Goal: Information Seeking & Learning: Understand process/instructions

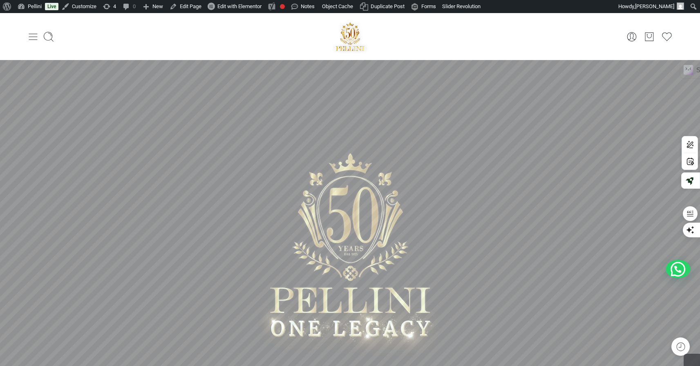
click at [35, 35] on icon at bounding box center [32, 36] width 11 height 11
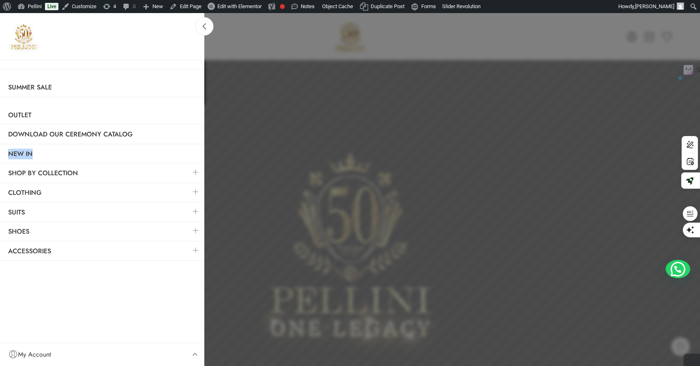
click at [193, 170] on link at bounding box center [195, 173] width 17 height 18
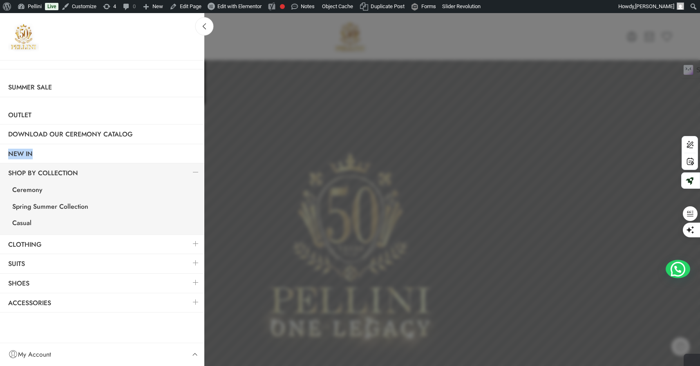
click at [239, 34] on div at bounding box center [350, 183] width 700 height 366
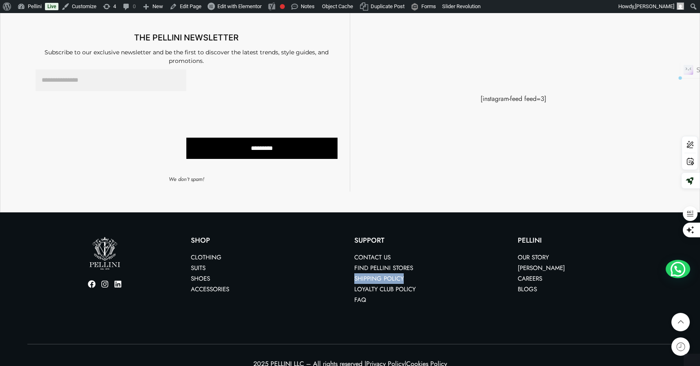
scroll to position [2177, 0]
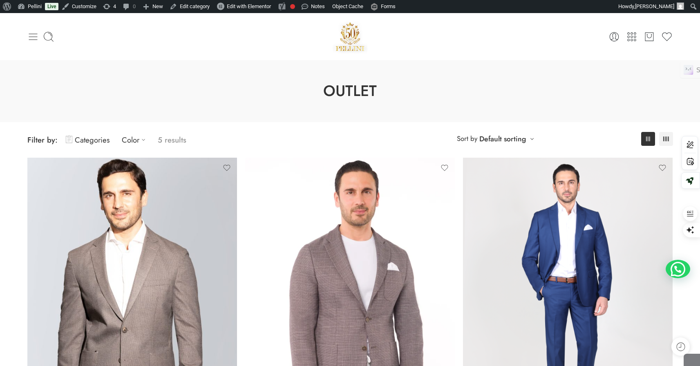
click at [37, 33] on icon at bounding box center [32, 36] width 11 height 11
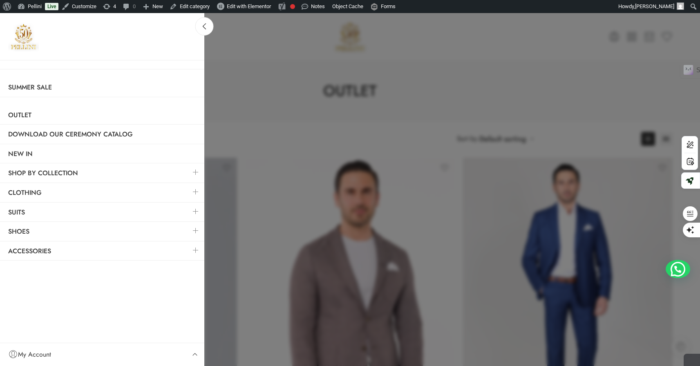
click at [194, 173] on link at bounding box center [195, 173] width 17 height 18
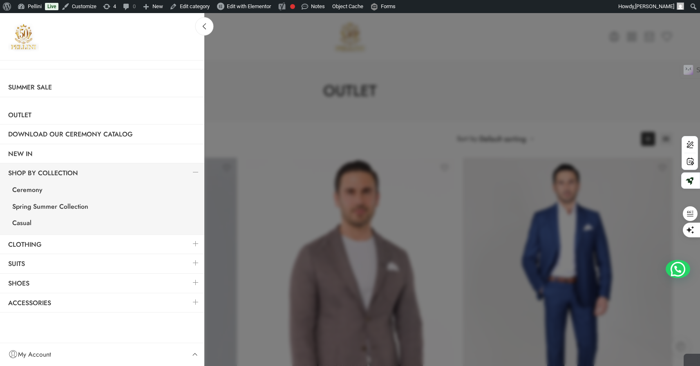
click at [195, 261] on link at bounding box center [195, 263] width 17 height 18
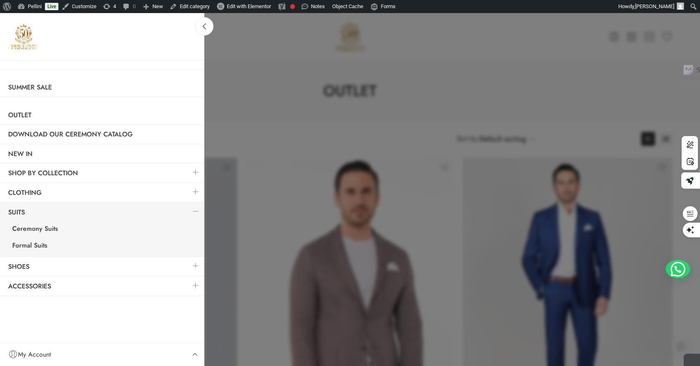
click at [195, 172] on link at bounding box center [195, 173] width 17 height 18
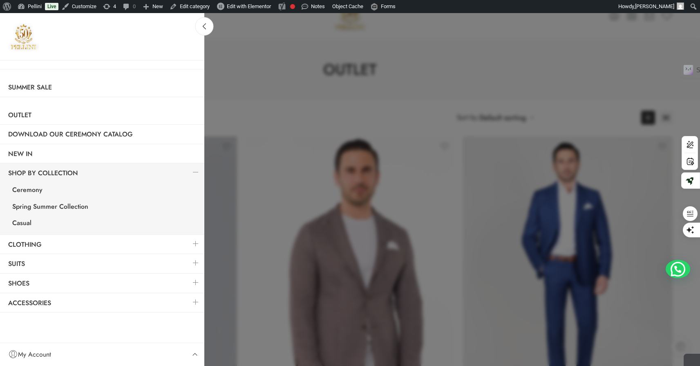
scroll to position [22, 0]
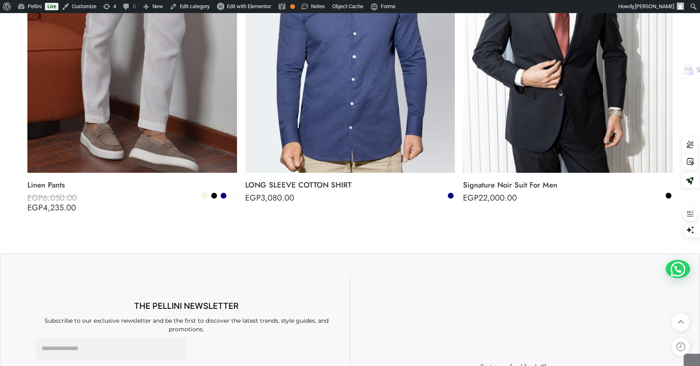
scroll to position [2942, 0]
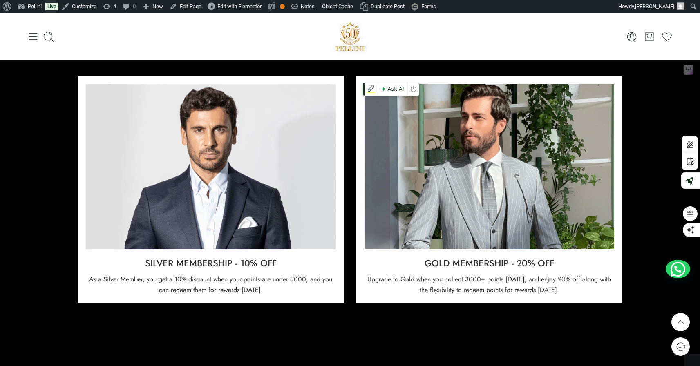
scroll to position [779, 0]
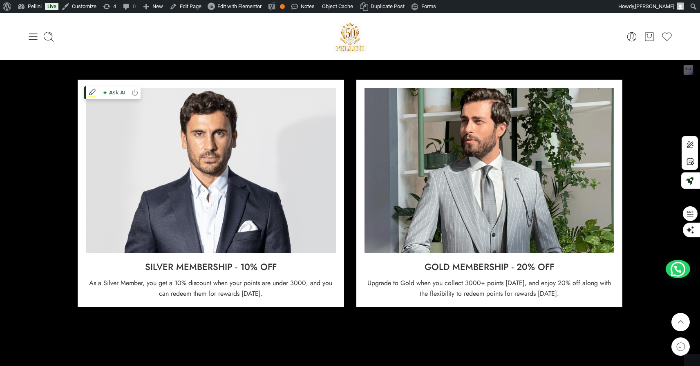
click at [252, 133] on img at bounding box center [211, 170] width 250 height 165
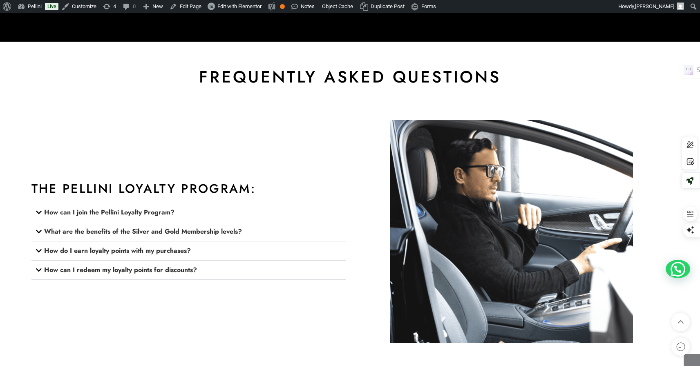
scroll to position [1128, 0]
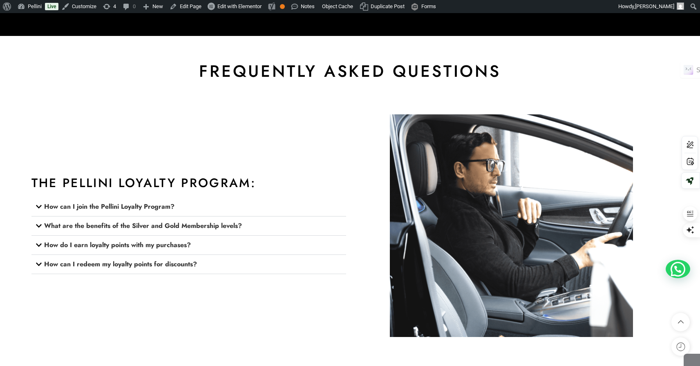
click at [41, 206] on icon at bounding box center [39, 206] width 6 height 3
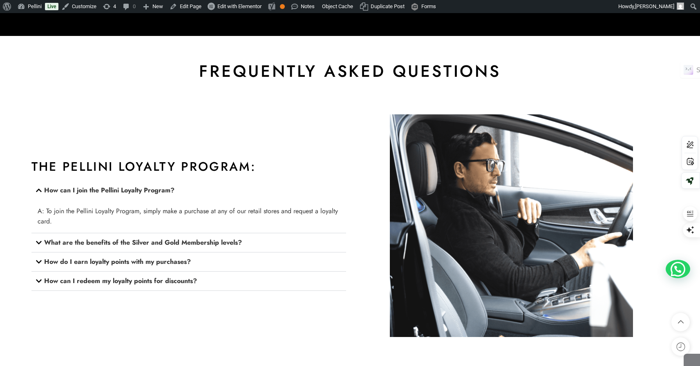
click at [37, 188] on icon at bounding box center [39, 190] width 7 height 7
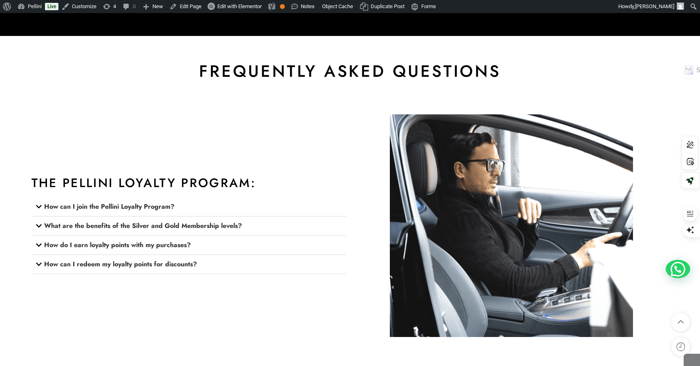
click at [41, 224] on icon at bounding box center [39, 226] width 7 height 7
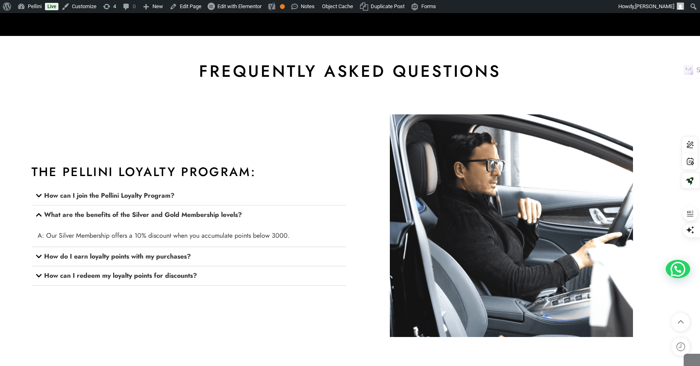
click at [37, 254] on icon at bounding box center [39, 257] width 7 height 7
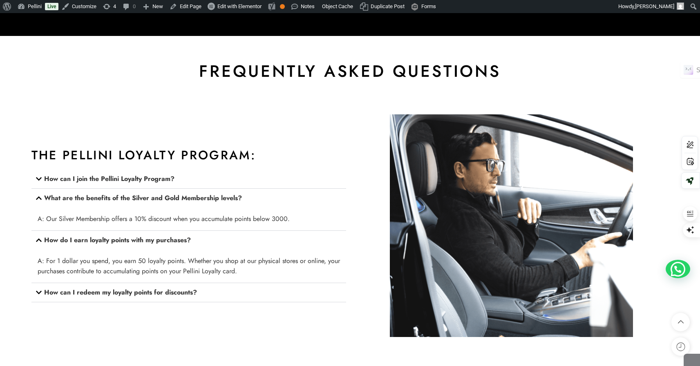
click at [41, 289] on icon at bounding box center [39, 292] width 7 height 7
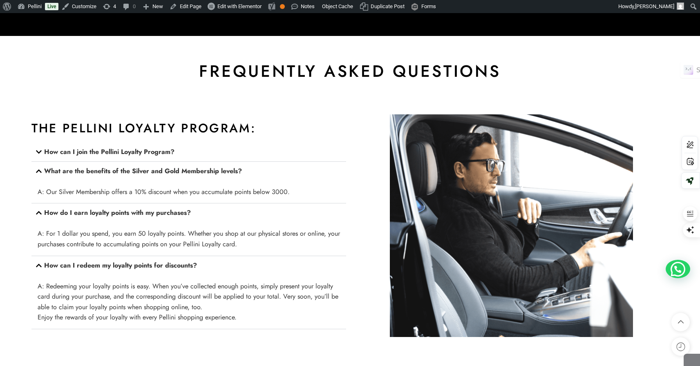
click at [38, 264] on icon at bounding box center [39, 265] width 6 height 3
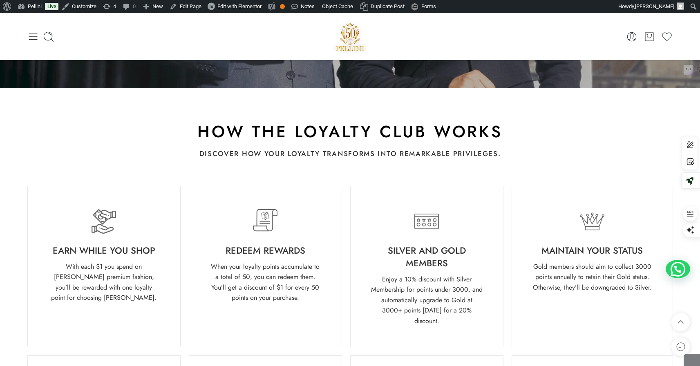
scroll to position [256, 0]
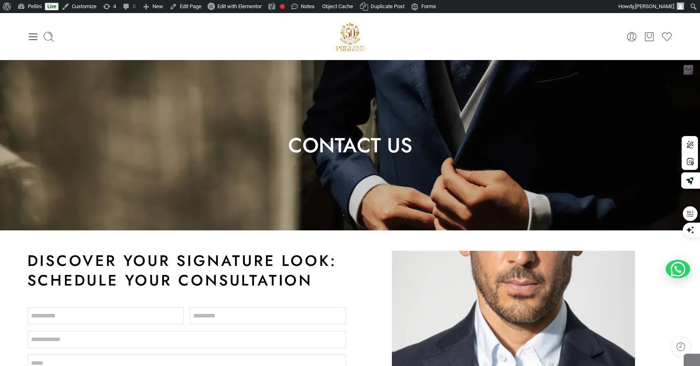
click at [498, 22] on div "Hello, Stephanie Khoury! Dashboard Orders Addresses Payment methods Account det…" at bounding box center [350, 36] width 646 height 35
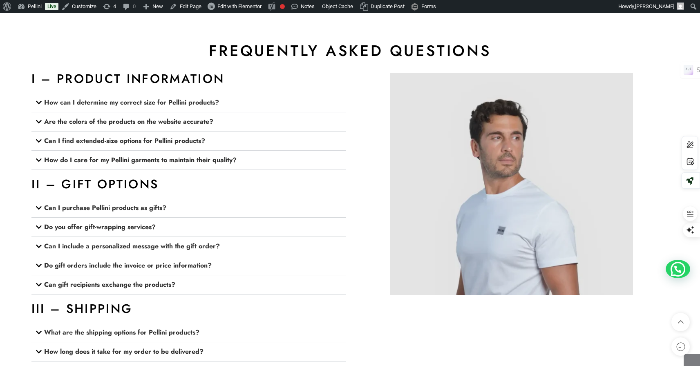
scroll to position [854, 0]
click at [36, 102] on icon at bounding box center [39, 102] width 7 height 7
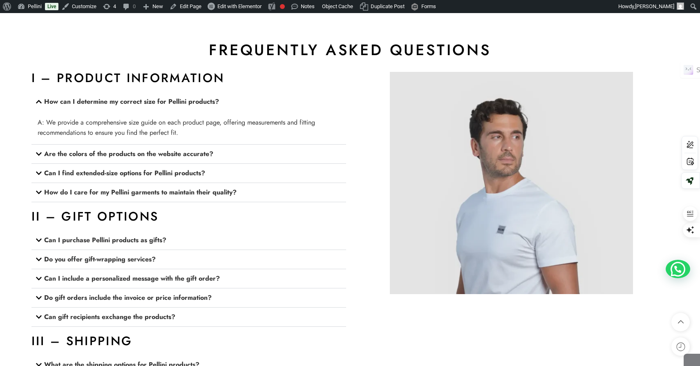
click at [36, 102] on icon at bounding box center [39, 102] width 7 height 7
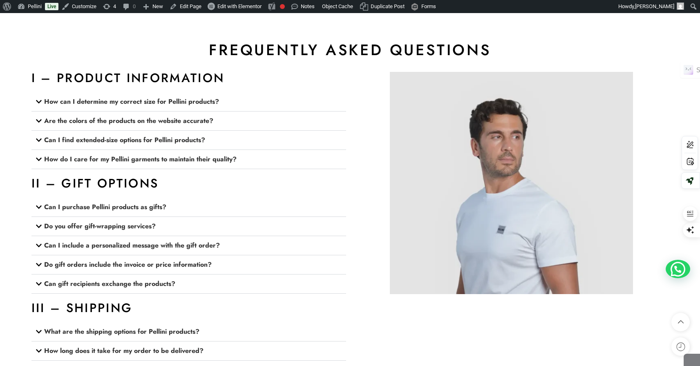
click at [42, 123] on icon at bounding box center [39, 121] width 7 height 7
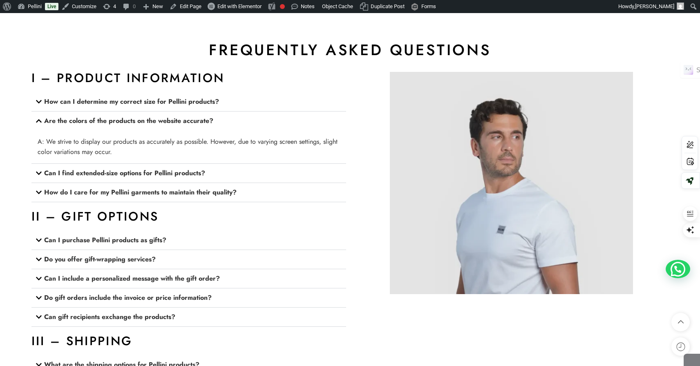
click at [42, 123] on icon at bounding box center [39, 121] width 7 height 7
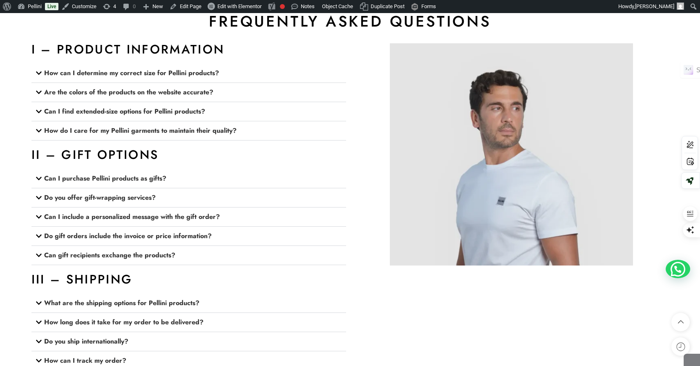
scroll to position [885, 0]
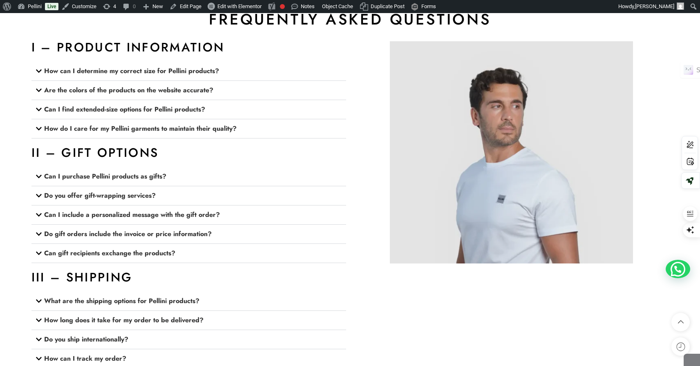
click at [40, 129] on icon at bounding box center [39, 129] width 7 height 7
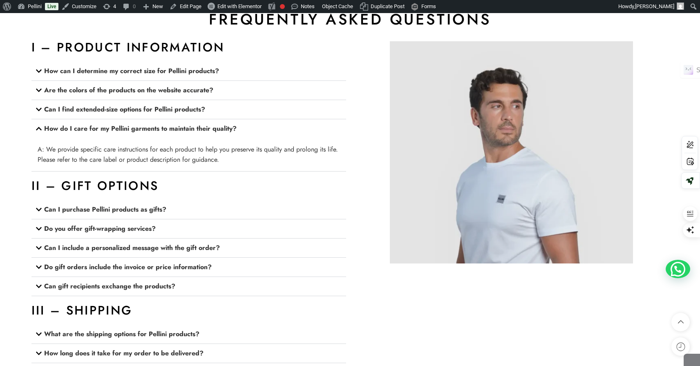
click at [39, 129] on icon at bounding box center [39, 129] width 7 height 7
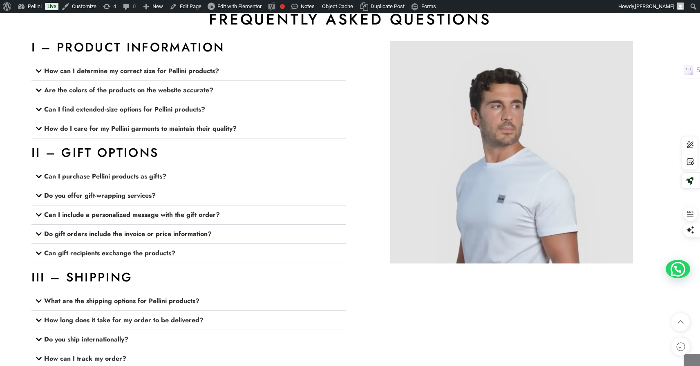
click at [40, 176] on icon at bounding box center [39, 176] width 6 height 3
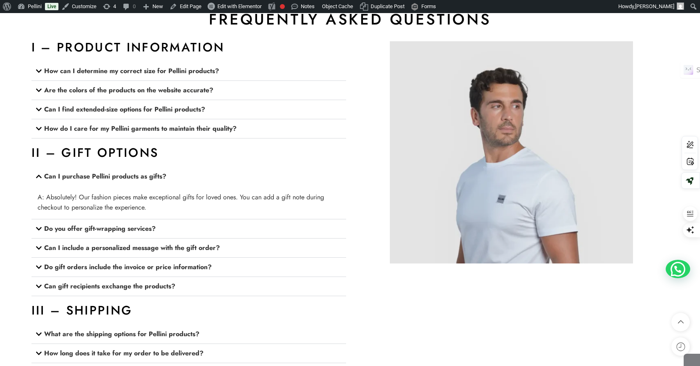
click at [39, 175] on icon at bounding box center [39, 176] width 7 height 7
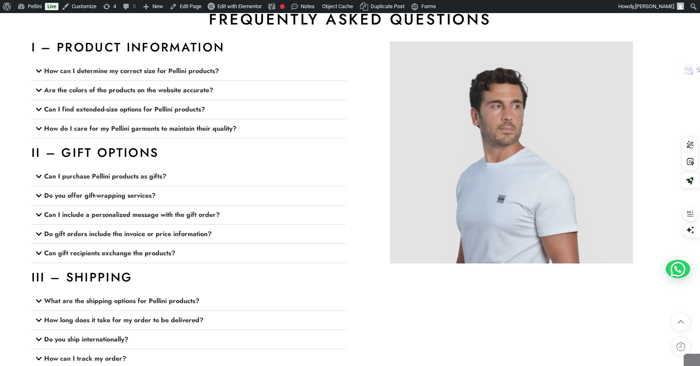
click at [40, 196] on icon at bounding box center [39, 196] width 7 height 7
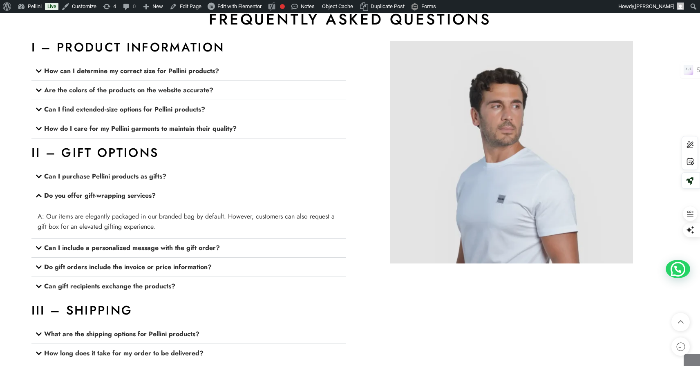
click at [40, 195] on icon at bounding box center [39, 195] width 6 height 3
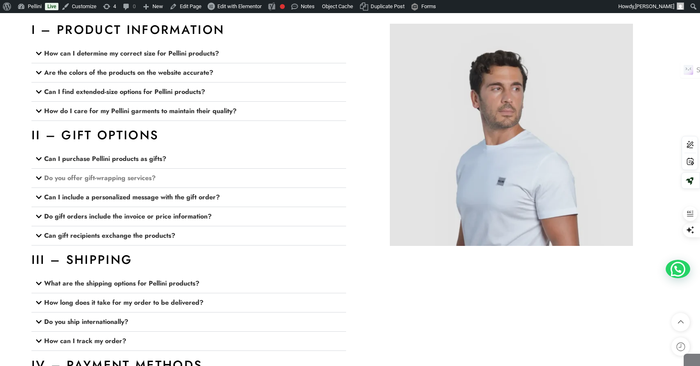
scroll to position [928, 0]
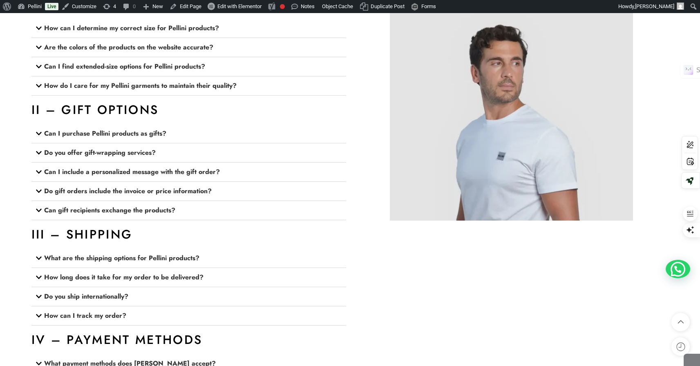
click at [40, 171] on icon at bounding box center [39, 172] width 6 height 3
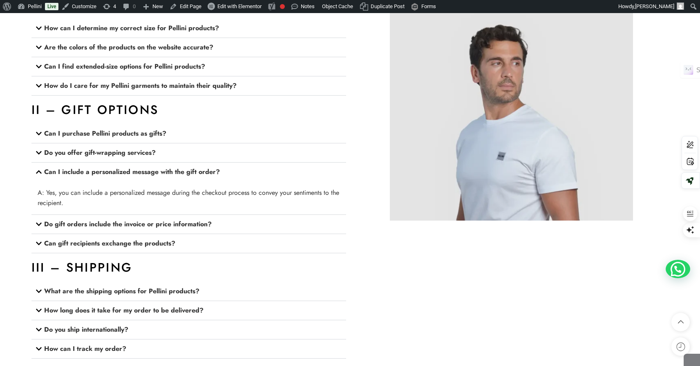
click at [40, 170] on icon at bounding box center [39, 172] width 7 height 7
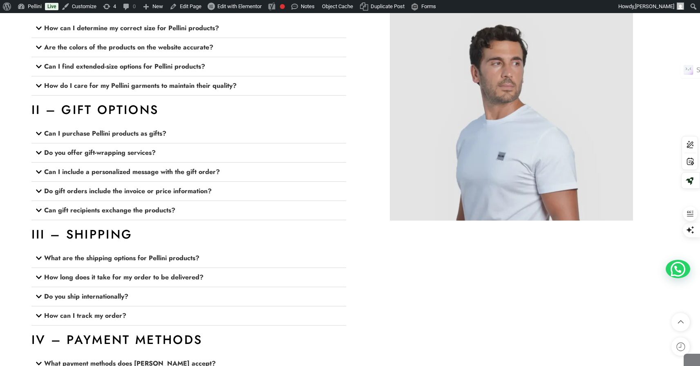
click at [38, 189] on icon at bounding box center [39, 191] width 7 height 7
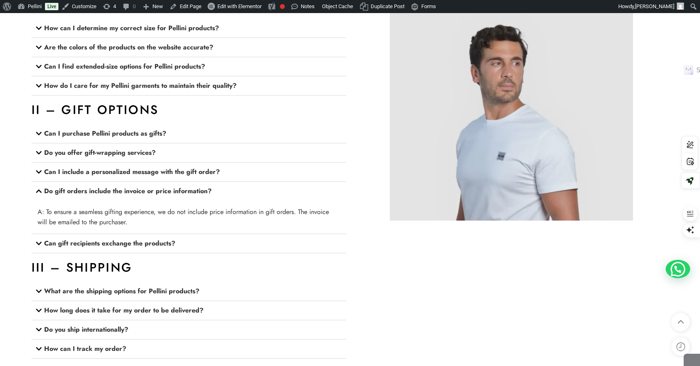
click at [38, 189] on icon at bounding box center [39, 191] width 7 height 7
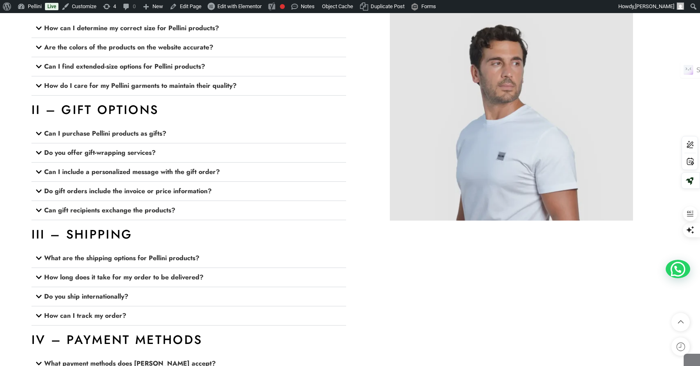
click at [40, 208] on icon at bounding box center [39, 210] width 7 height 7
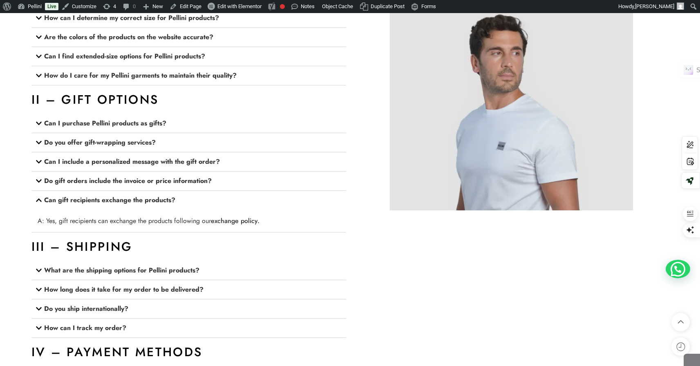
scroll to position [940, 0]
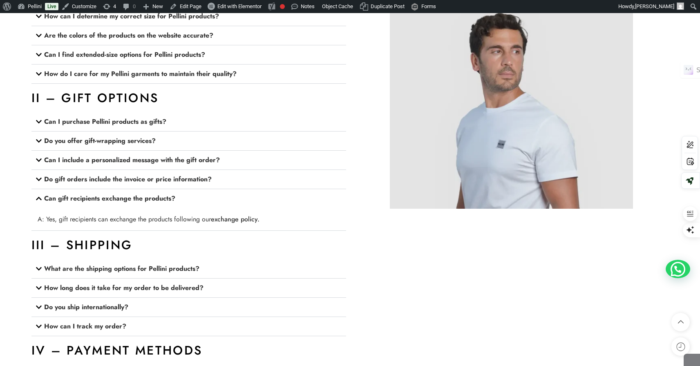
click at [224, 221] on strong "exchange policy." at bounding box center [235, 219] width 49 height 9
click at [41, 200] on icon at bounding box center [39, 198] width 6 height 3
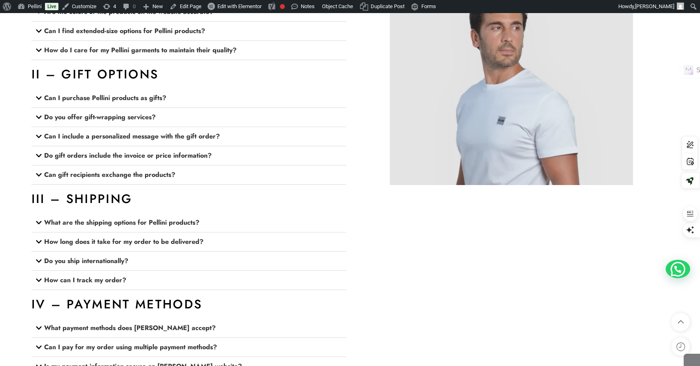
scroll to position [985, 0]
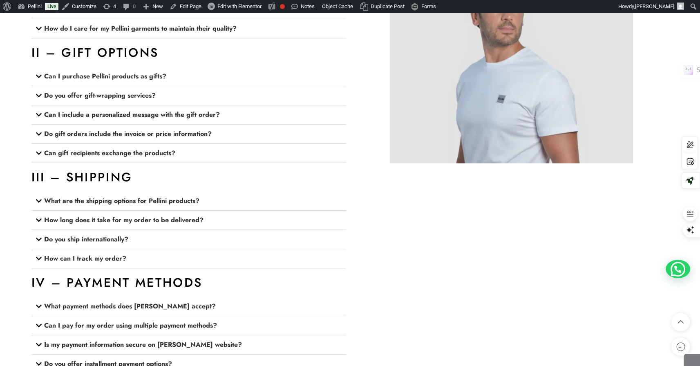
click at [40, 200] on icon at bounding box center [39, 201] width 6 height 3
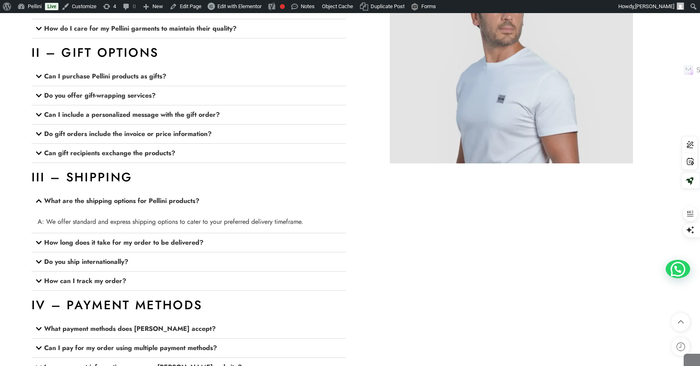
click at [40, 200] on icon at bounding box center [39, 201] width 7 height 7
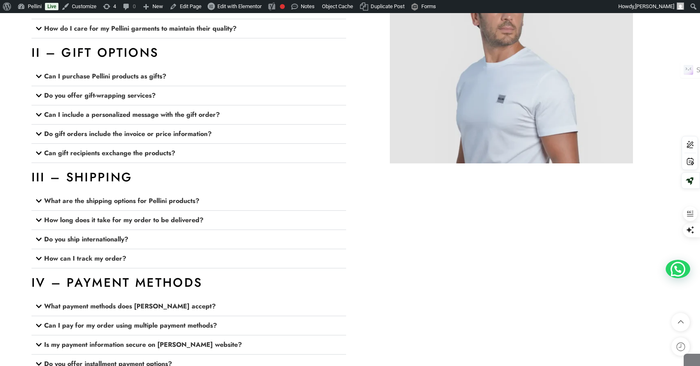
click at [41, 223] on icon at bounding box center [39, 220] width 7 height 7
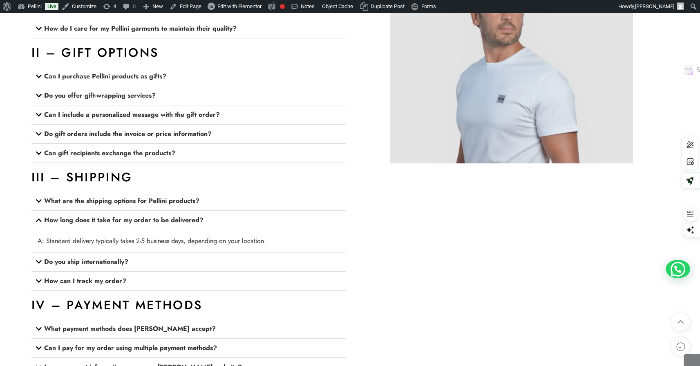
click at [41, 222] on icon at bounding box center [39, 220] width 7 height 7
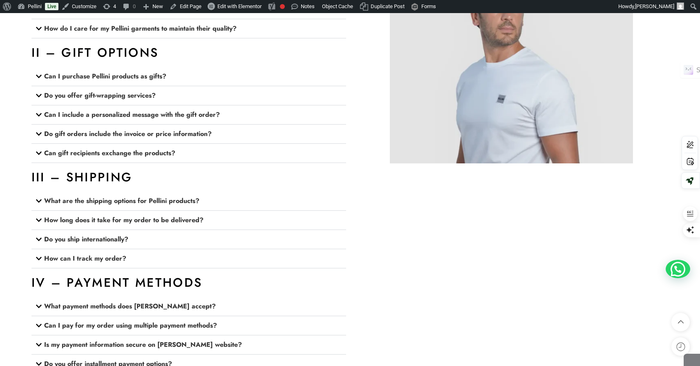
click at [39, 237] on icon at bounding box center [39, 239] width 7 height 7
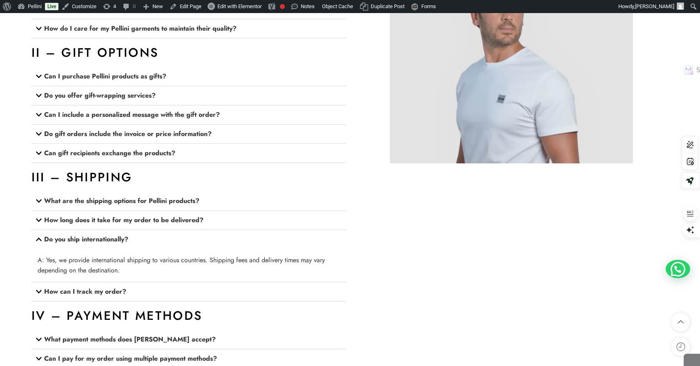
click at [39, 237] on icon at bounding box center [39, 239] width 7 height 7
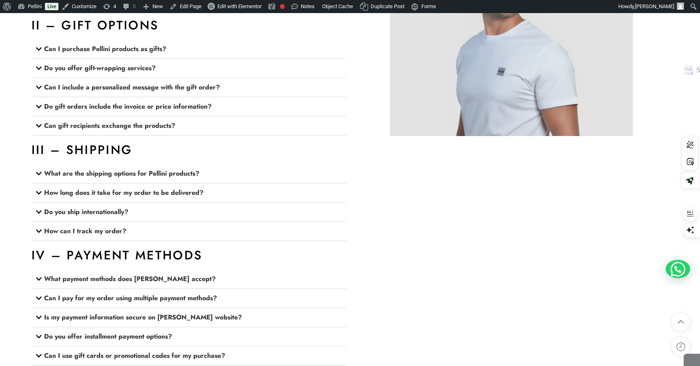
scroll to position [1012, 0]
click at [40, 231] on icon at bounding box center [39, 231] width 7 height 7
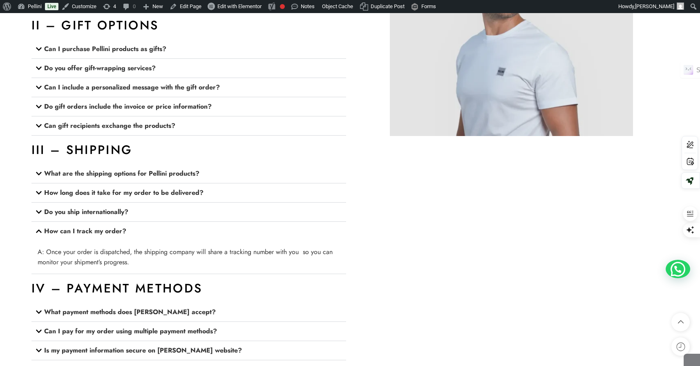
click at [40, 231] on icon at bounding box center [39, 231] width 6 height 3
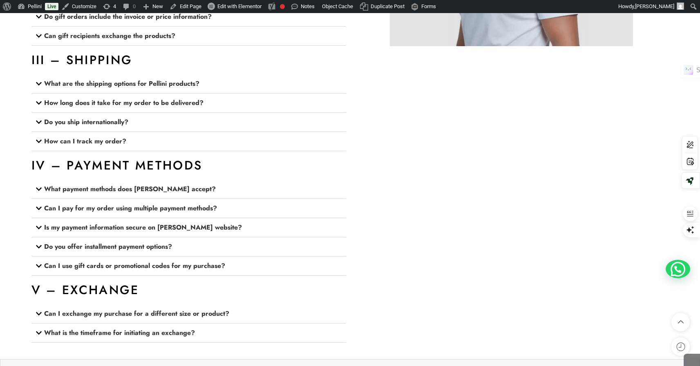
scroll to position [1124, 0]
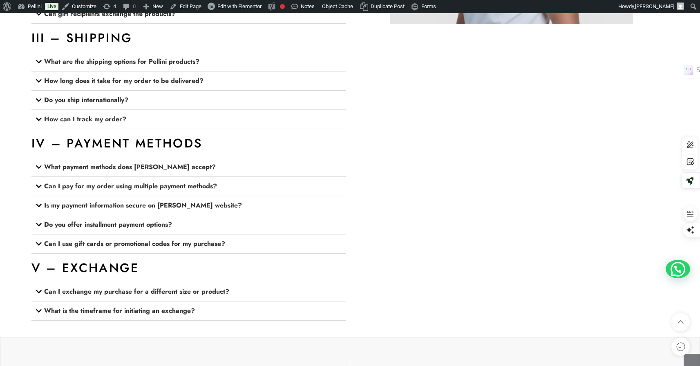
click at [39, 166] on icon at bounding box center [39, 167] width 7 height 7
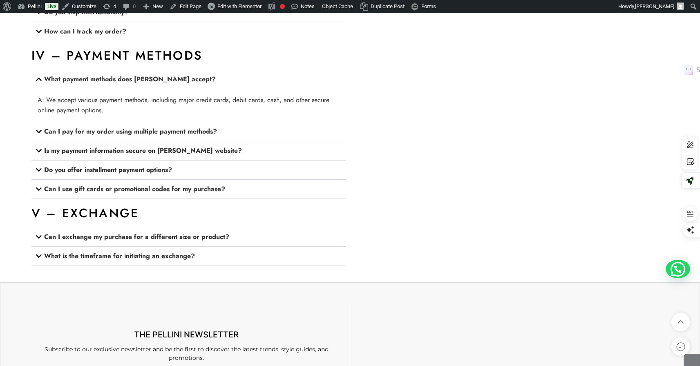
scroll to position [1222, 0]
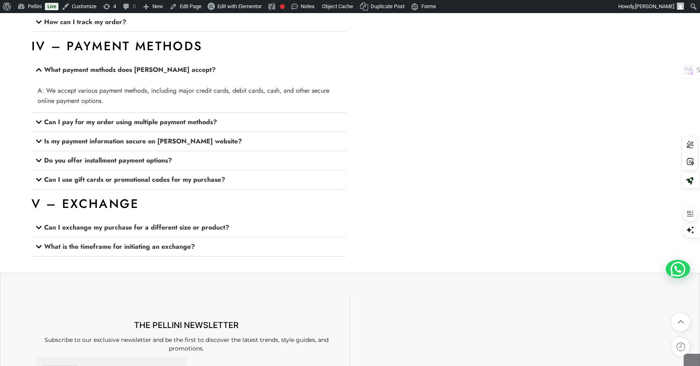
click at [38, 124] on icon at bounding box center [39, 122] width 7 height 7
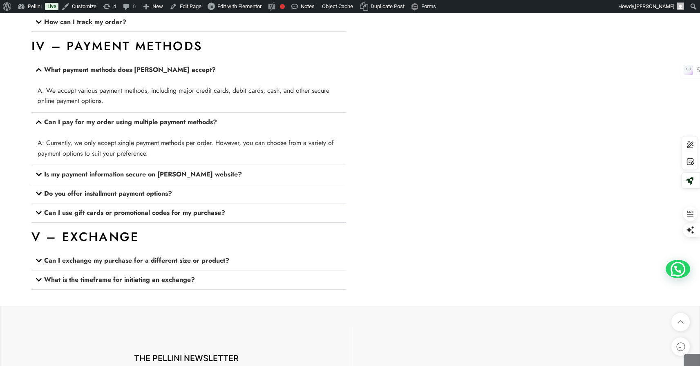
click at [38, 124] on icon at bounding box center [39, 122] width 7 height 7
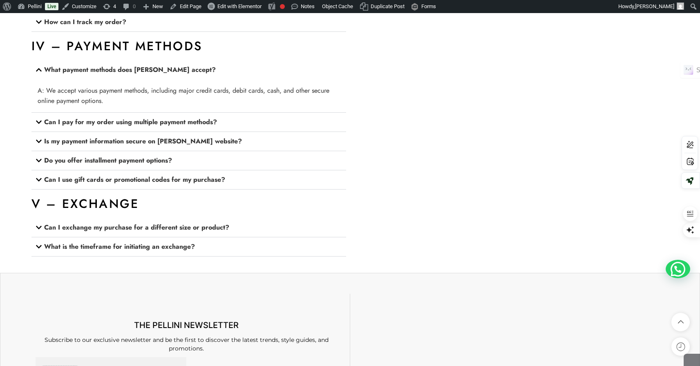
click at [39, 141] on icon at bounding box center [39, 141] width 7 height 7
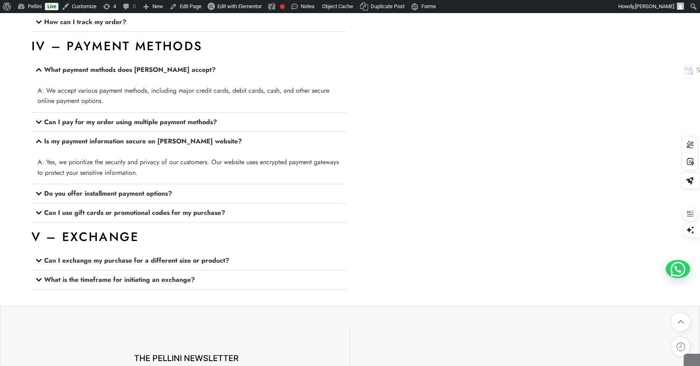
click at [39, 141] on icon at bounding box center [39, 141] width 6 height 3
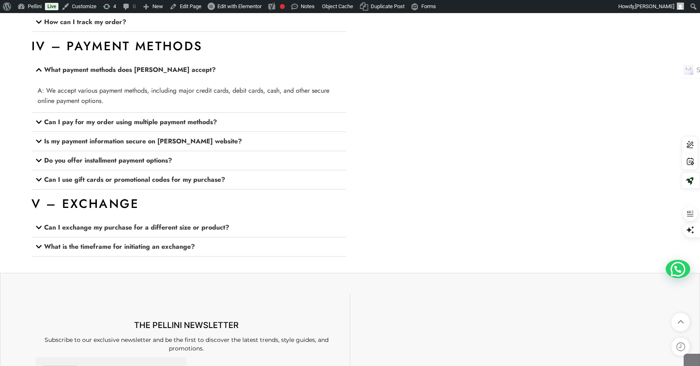
click at [39, 158] on icon at bounding box center [39, 160] width 7 height 7
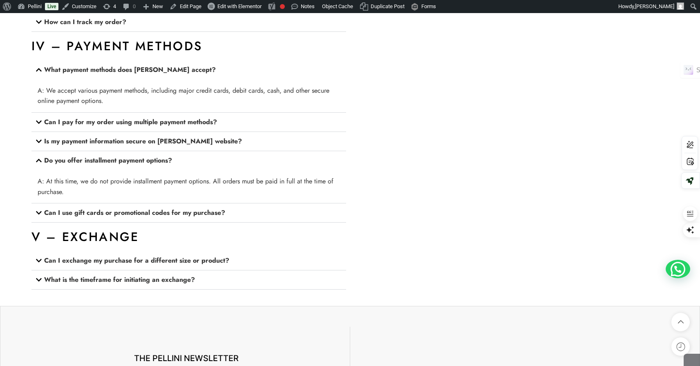
click at [39, 158] on icon at bounding box center [39, 160] width 7 height 7
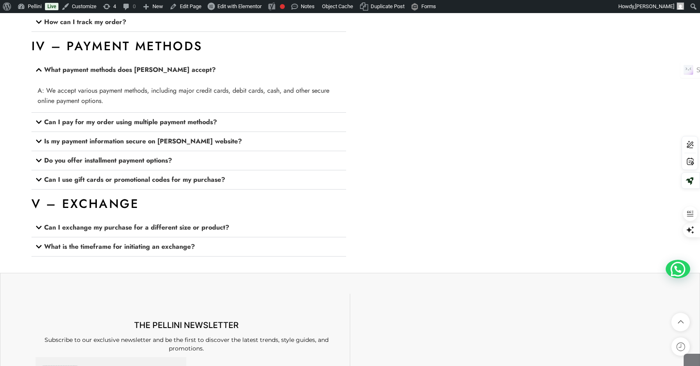
click at [39, 184] on span at bounding box center [41, 181] width 7 height 8
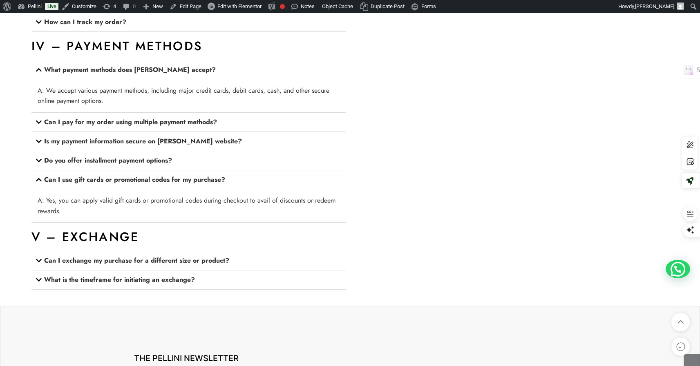
click at [40, 184] on div "Can I use gift cards or promotional codes for my purchase?" at bounding box center [188, 180] width 315 height 19
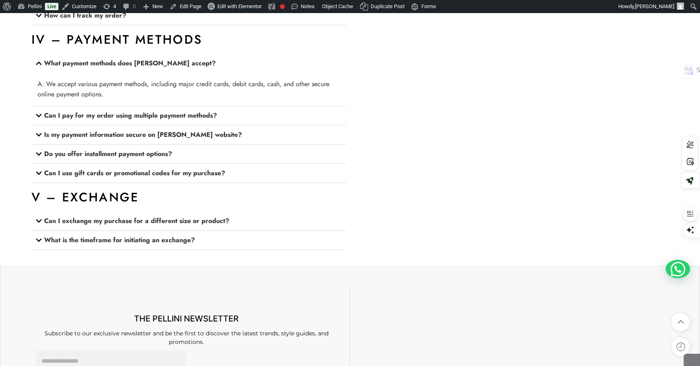
scroll to position [1230, 0]
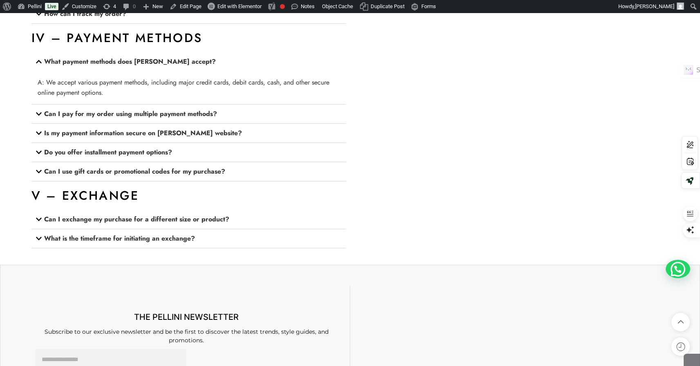
click at [38, 220] on icon at bounding box center [39, 219] width 6 height 3
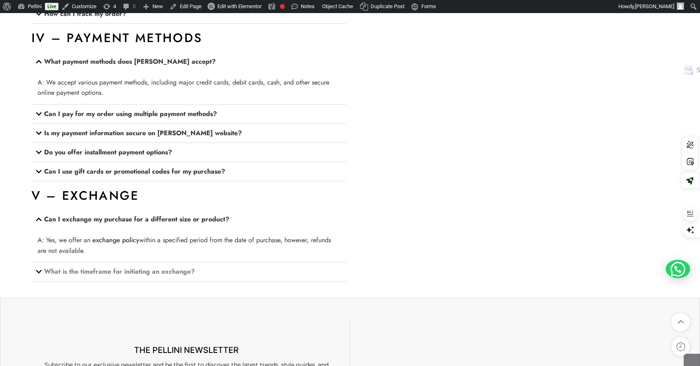
click at [45, 271] on link "What is the timeframe for initiating an exchange?" at bounding box center [119, 271] width 151 height 9
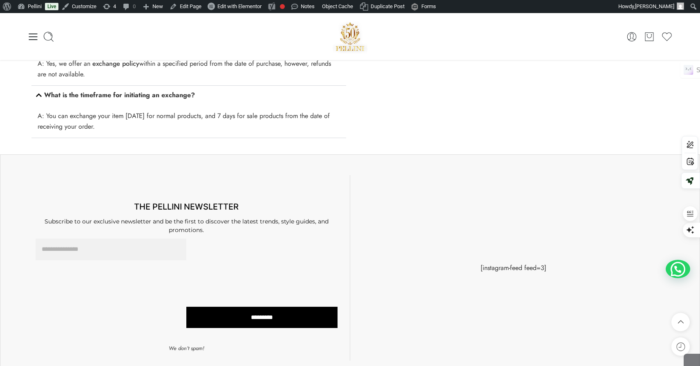
scroll to position [1405, 0]
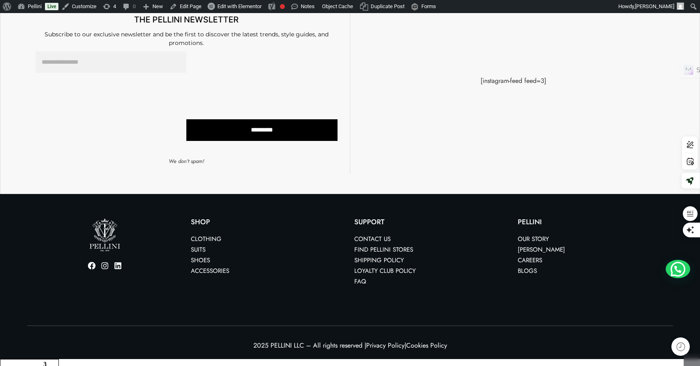
scroll to position [362, 0]
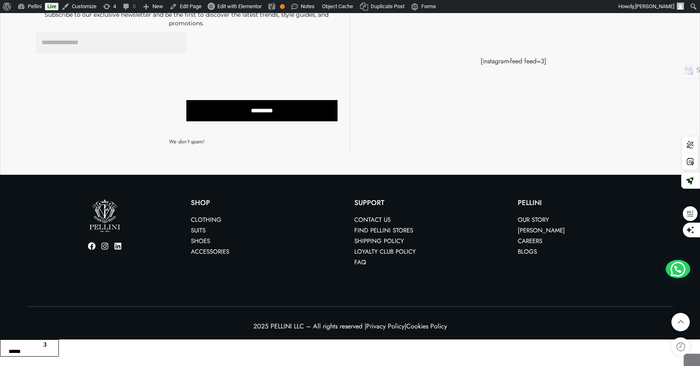
scroll to position [1501, 0]
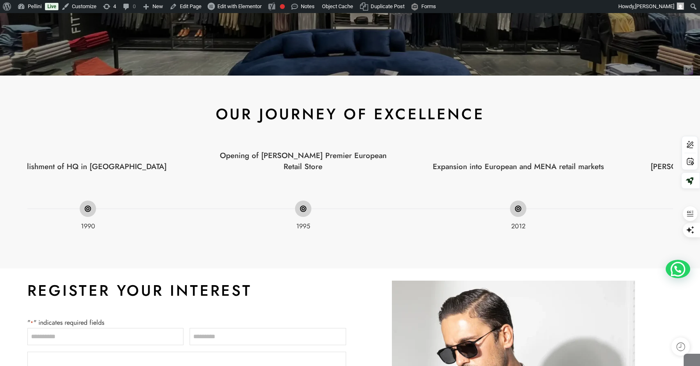
scroll to position [0, 478]
drag, startPoint x: 272, startPoint y: 252, endPoint x: 281, endPoint y: 252, distance: 8.6
click at [281, 252] on div "Our Journey of Excellence Setup of first Men’s Production Line Started exportin…" at bounding box center [350, 176] width 654 height 152
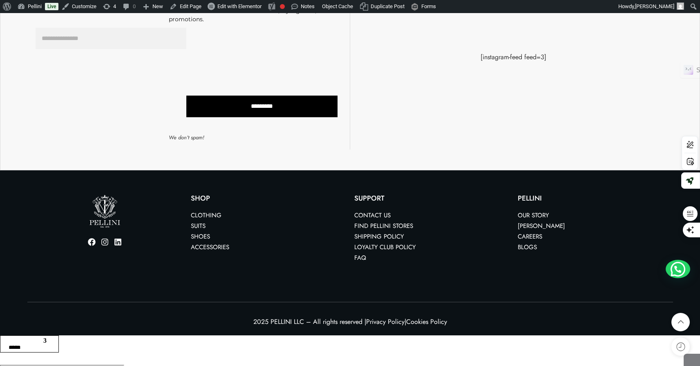
scroll to position [787, 0]
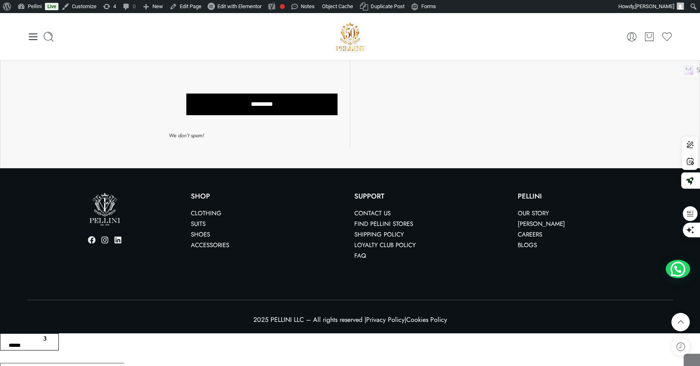
click at [94, 242] on icon at bounding box center [91, 239] width 7 height 7
click at [108, 243] on icon at bounding box center [105, 240] width 8 height 8
click at [43, 349] on select "******* *** *****" at bounding box center [29, 342] width 59 height 17
select select "**"
click at [0, 337] on select "******* *** *****" at bounding box center [29, 342] width 59 height 17
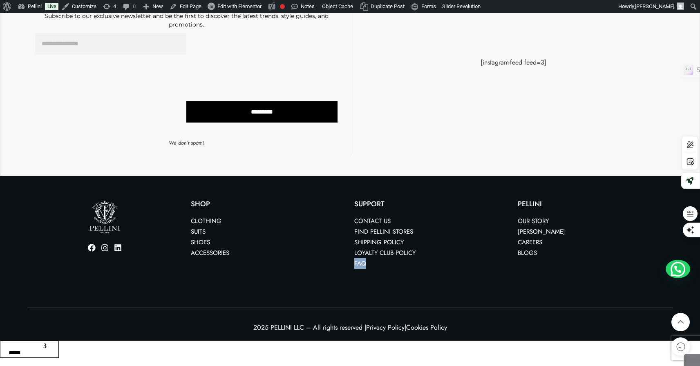
scroll to position [2216, 0]
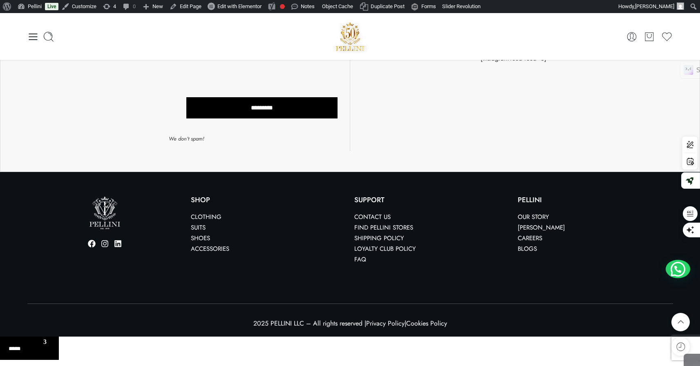
click at [11, 356] on form "******* *** *****" at bounding box center [29, 348] width 59 height 23
click at [15, 351] on select "******* *** *****" at bounding box center [29, 345] width 59 height 17
select select "**"
click at [0, 337] on select "******* *** *****" at bounding box center [29, 345] width 59 height 17
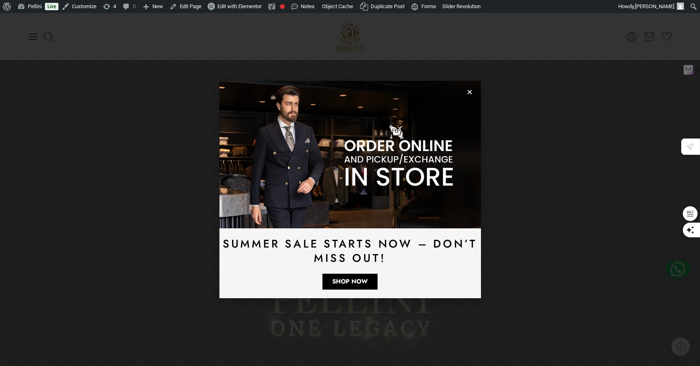
click at [470, 94] on icon "Close" at bounding box center [470, 92] width 6 height 6
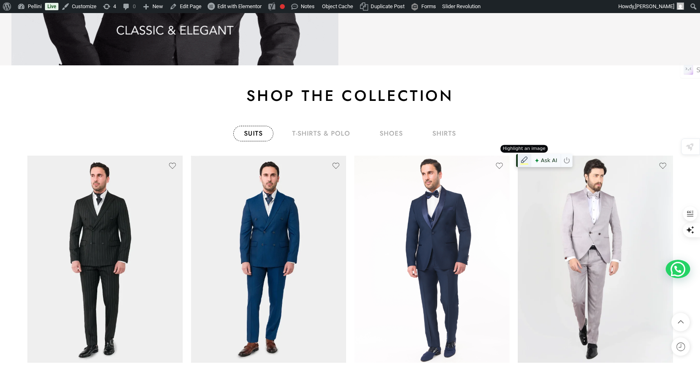
scroll to position [1324, 0]
click at [337, 140] on link "T-Shirts & Polo" at bounding box center [321, 134] width 79 height 16
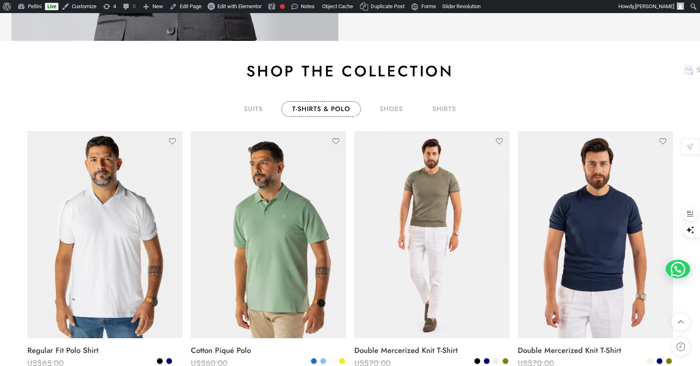
scroll to position [1349, 0]
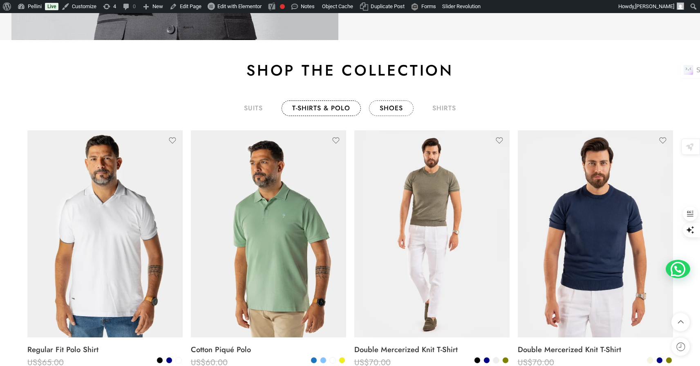
click at [395, 110] on link "shoes" at bounding box center [391, 109] width 45 height 16
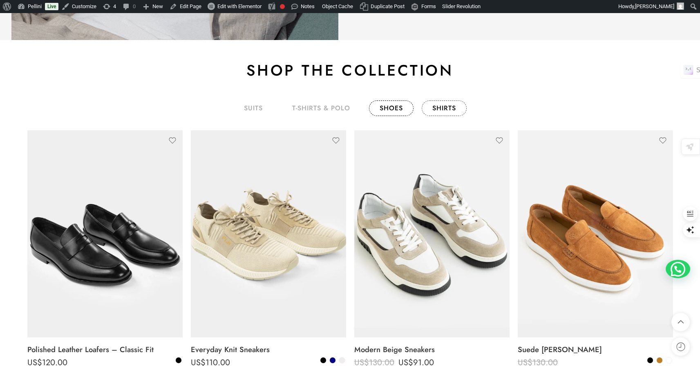
click at [449, 112] on link "shirts" at bounding box center [444, 109] width 45 height 16
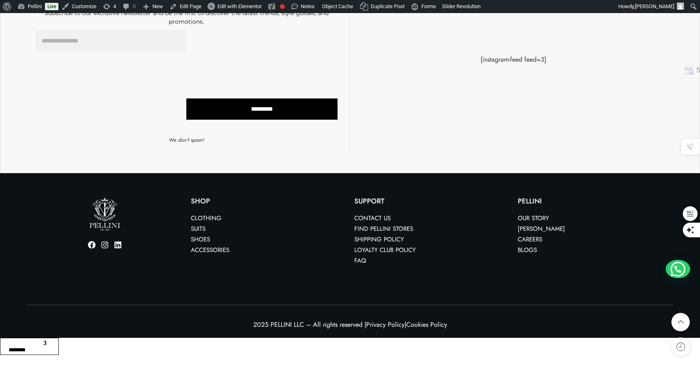
scroll to position [2413, 0]
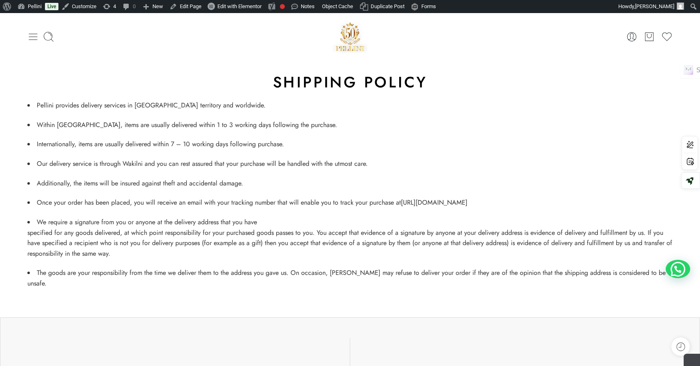
click at [34, 35] on icon at bounding box center [32, 36] width 11 height 11
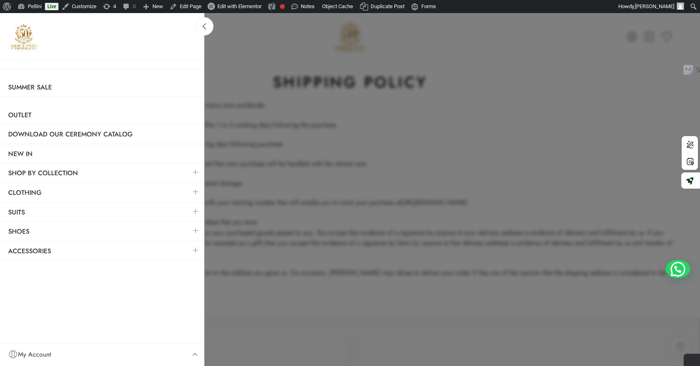
click at [447, 88] on div at bounding box center [350, 183] width 700 height 366
